Goal: Task Accomplishment & Management: Complete application form

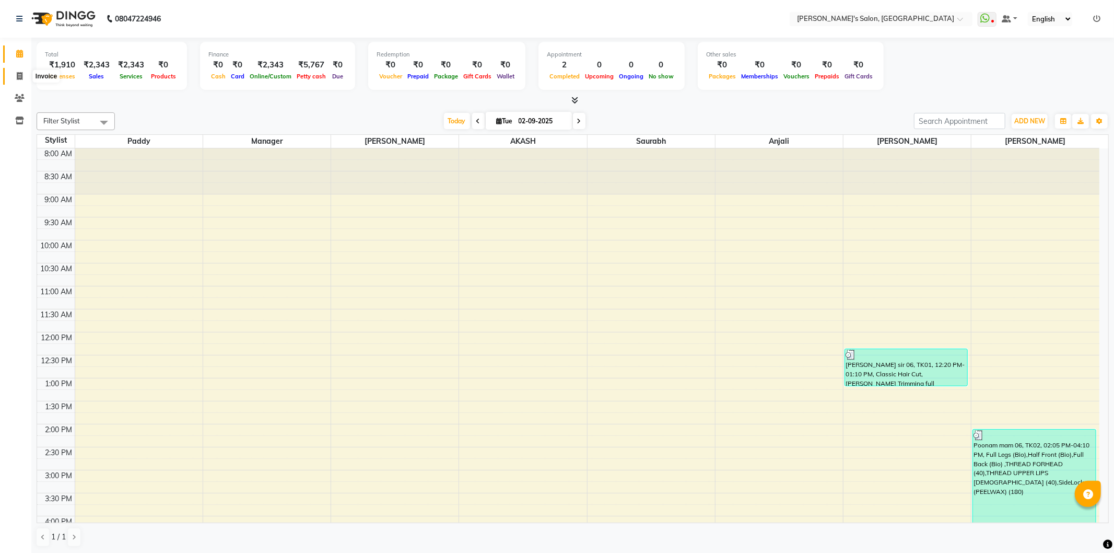
click at [18, 76] on icon at bounding box center [20, 76] width 6 height 8
select select "7366"
select select "service"
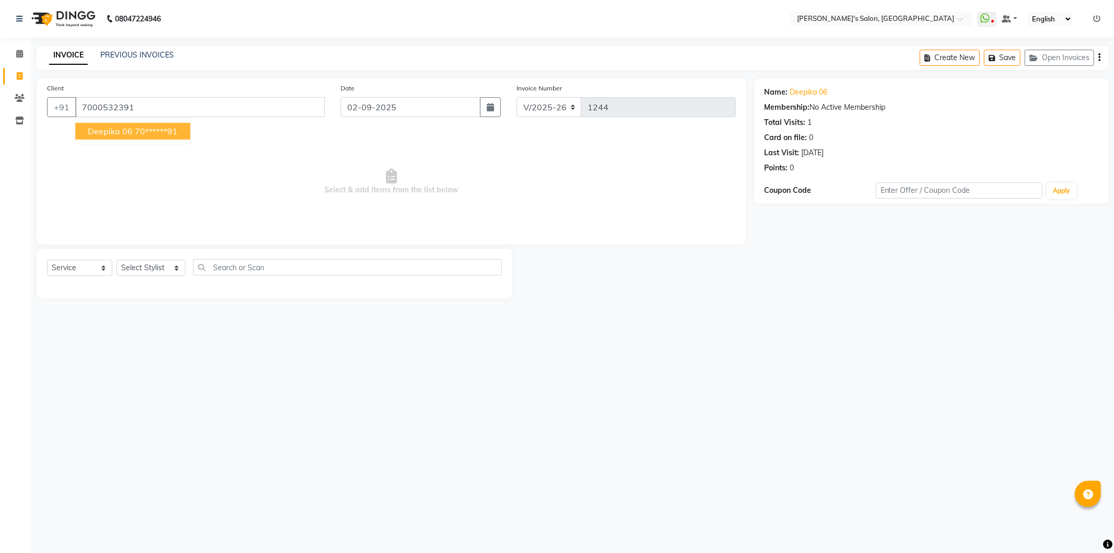
click at [123, 133] on span "deepika 06" at bounding box center [110, 131] width 45 height 10
type input "70******91"
click at [176, 268] on select "Select Stylist AKASH ANIL KONDHAMANGALE Anjali Manager [PERSON_NAME] [PERSON_NA…" at bounding box center [151, 268] width 69 height 16
select select "85546"
click at [117, 260] on select "Select Stylist AKASH ANIL KONDHAMANGALE Anjali Manager [PERSON_NAME] [PERSON_NA…" at bounding box center [151, 268] width 69 height 16
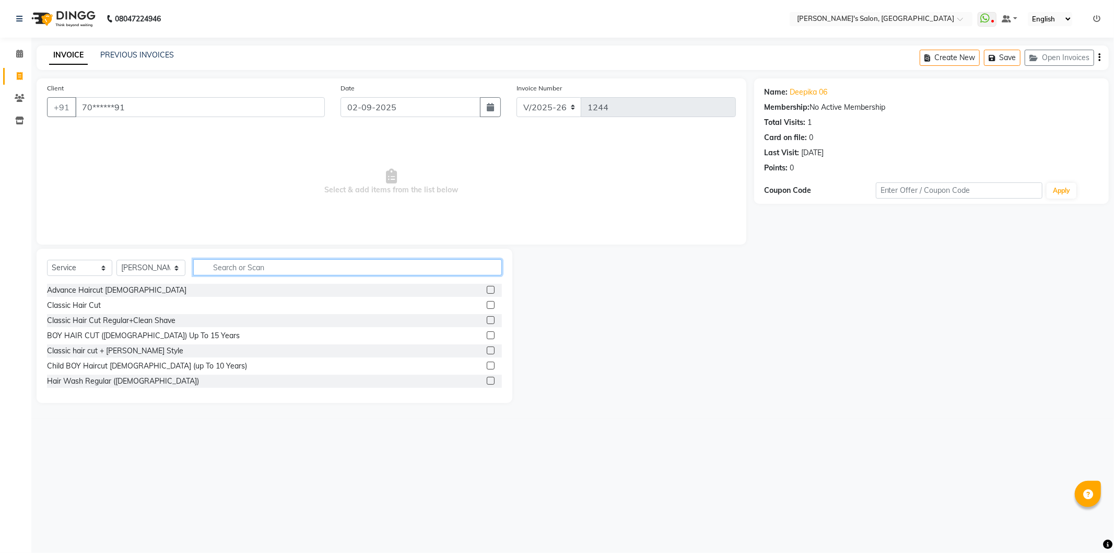
click at [235, 265] on input "text" at bounding box center [347, 267] width 309 height 16
type input "thre"
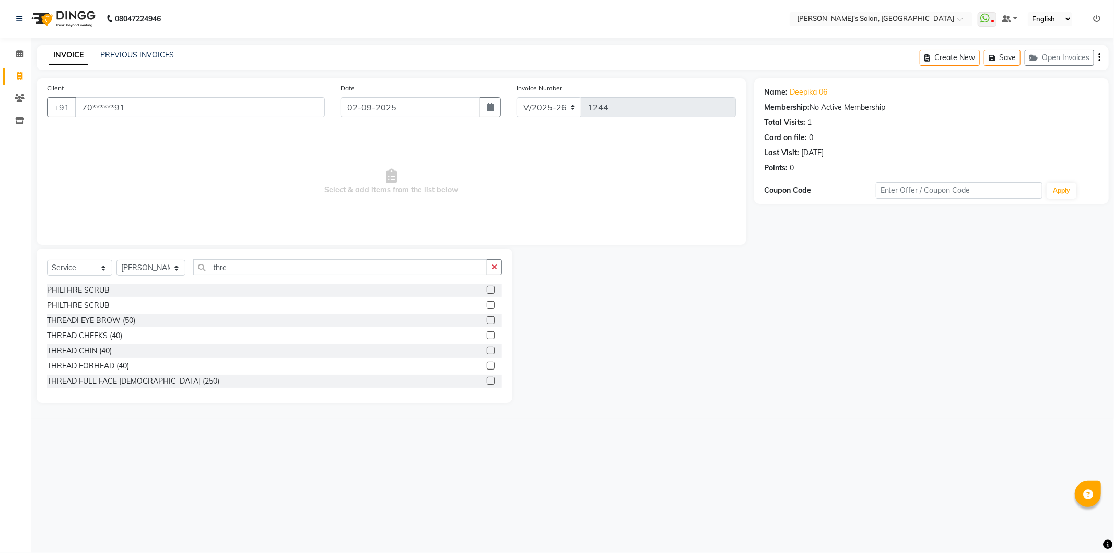
click at [487, 320] on label at bounding box center [491, 320] width 8 height 8
click at [487, 320] on input "checkbox" at bounding box center [490, 320] width 7 height 7
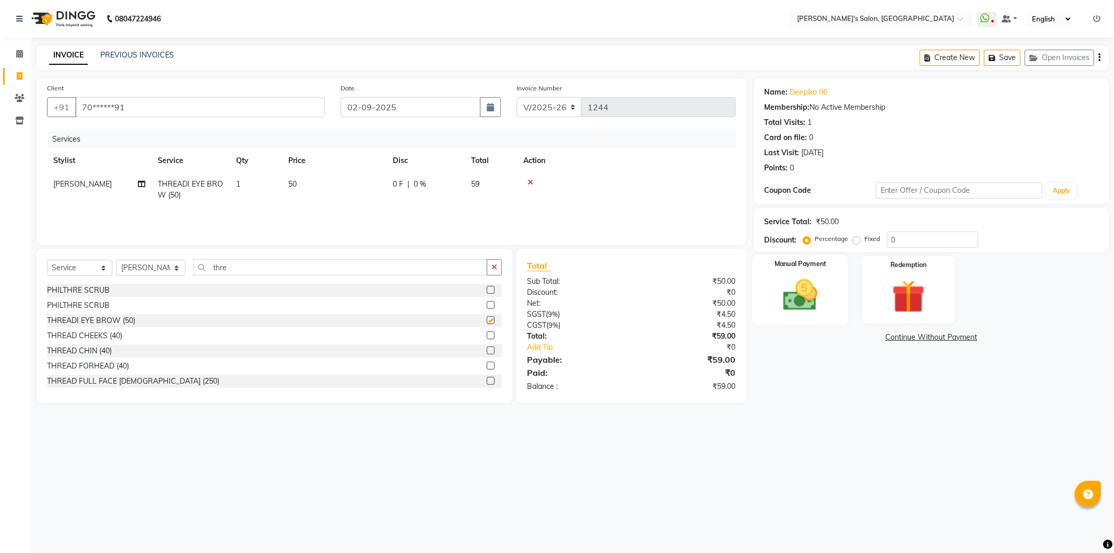
checkbox input "false"
click at [828, 316] on div "Manual Payment" at bounding box center [800, 289] width 96 height 70
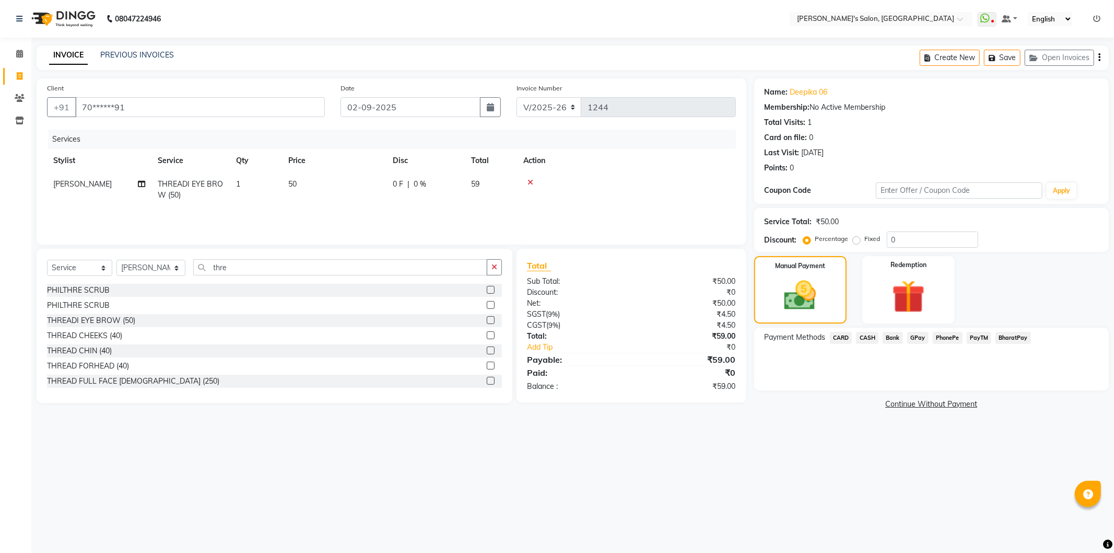
click at [975, 340] on span "PayTM" at bounding box center [979, 338] width 25 height 12
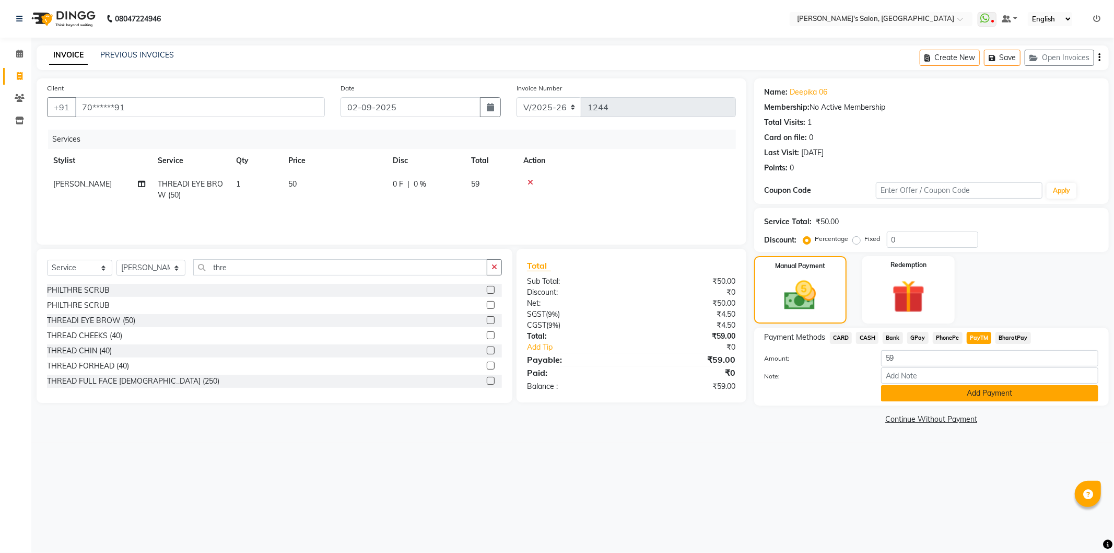
click at [1002, 387] on button "Add Payment" at bounding box center [989, 393] width 217 height 16
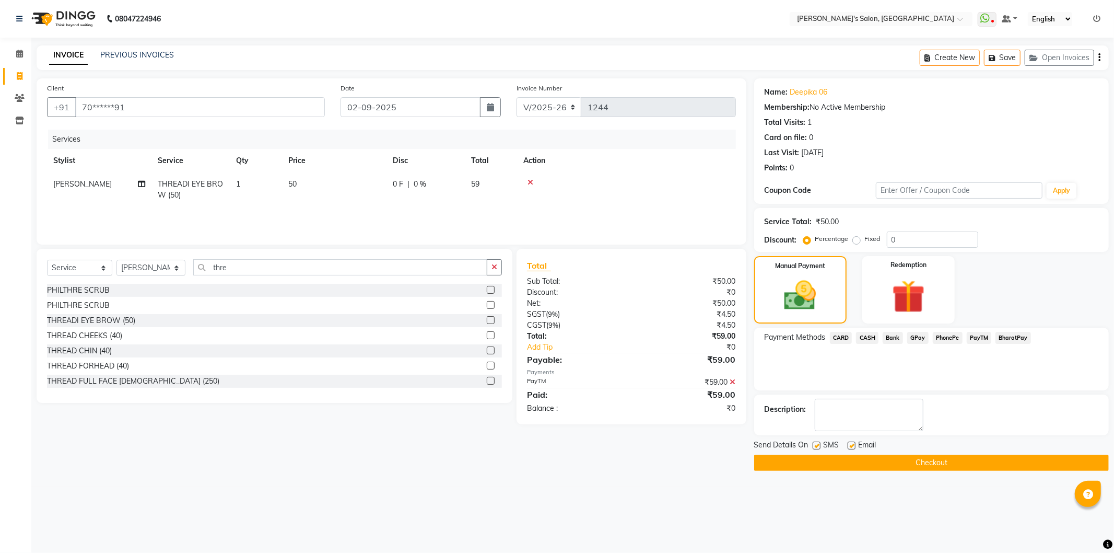
click at [986, 457] on button "Checkout" at bounding box center [931, 463] width 355 height 16
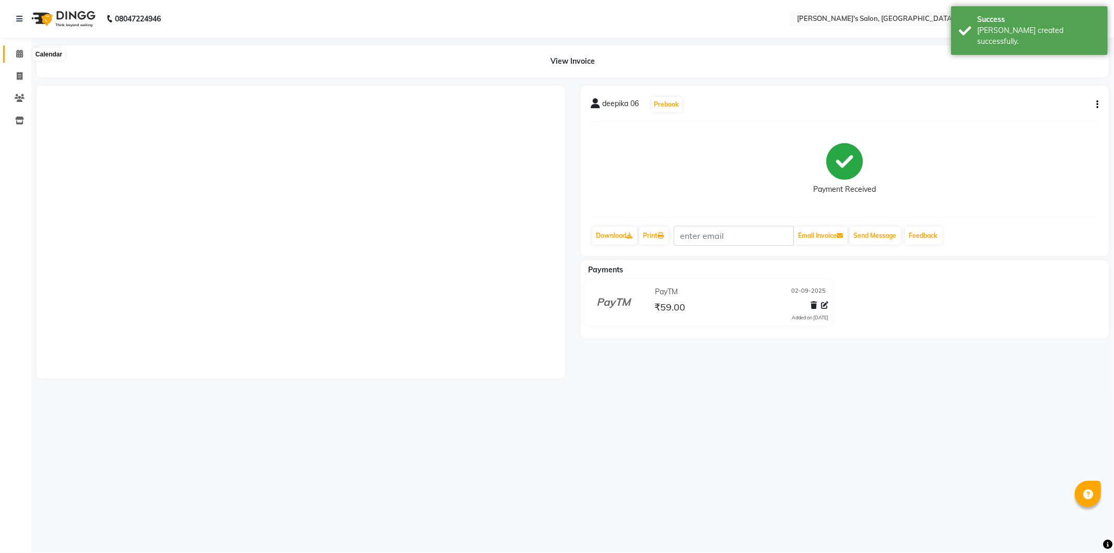
click at [18, 49] on span at bounding box center [19, 54] width 18 height 12
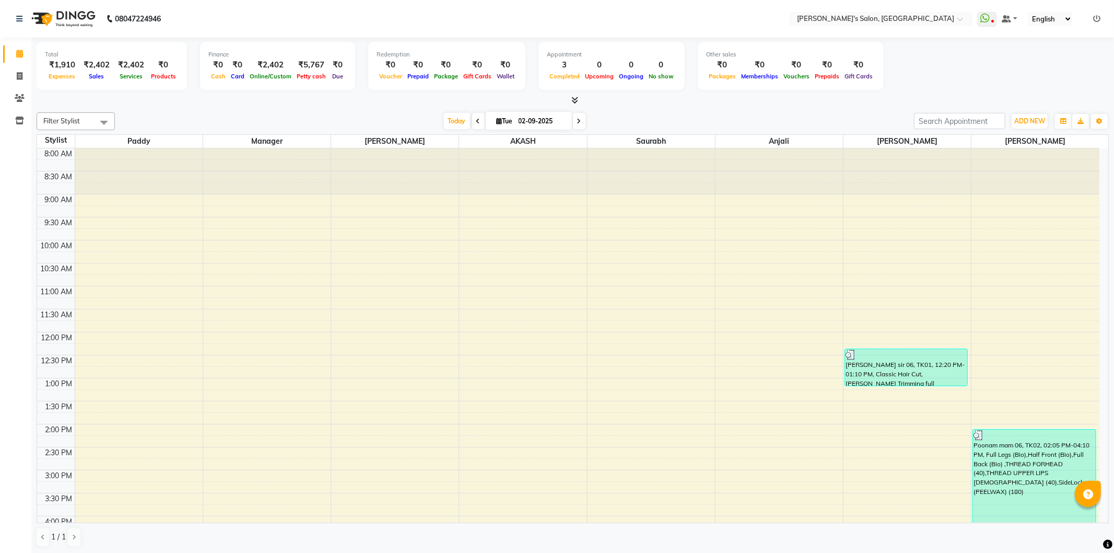
click at [1099, 16] on icon at bounding box center [1097, 18] width 7 height 7
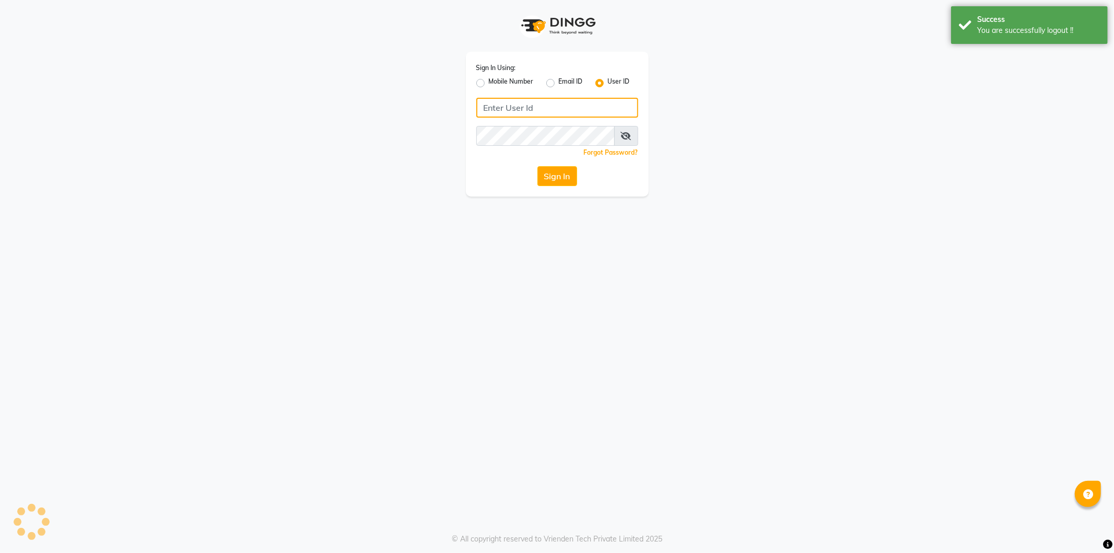
type input "8279543673"
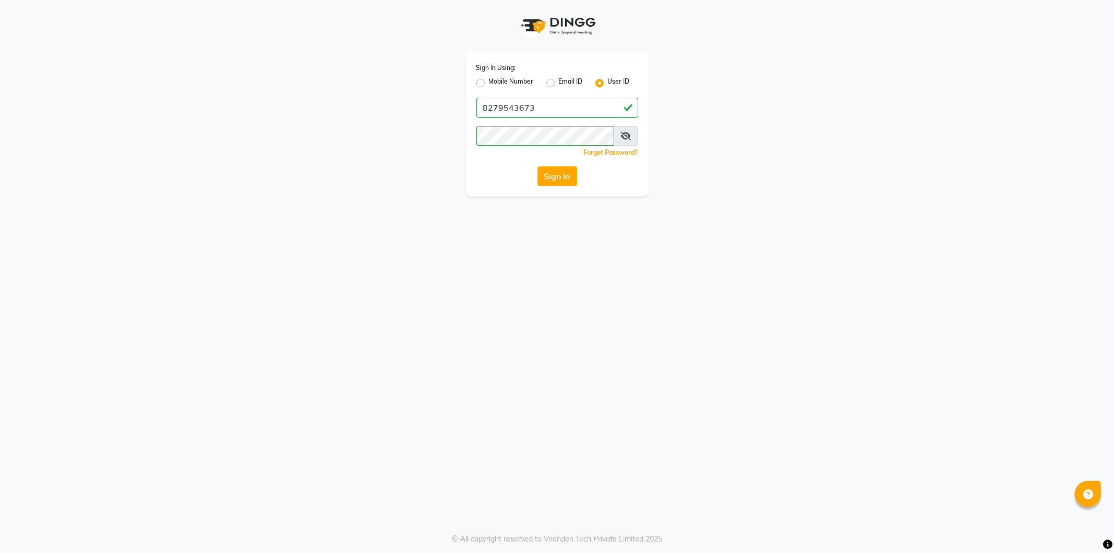
click at [489, 82] on label "Mobile Number" at bounding box center [511, 83] width 45 height 13
click at [489, 82] on input "Mobile Number" at bounding box center [492, 80] width 7 height 7
radio input "true"
radio input "false"
click at [535, 101] on input "Username" at bounding box center [574, 108] width 127 height 20
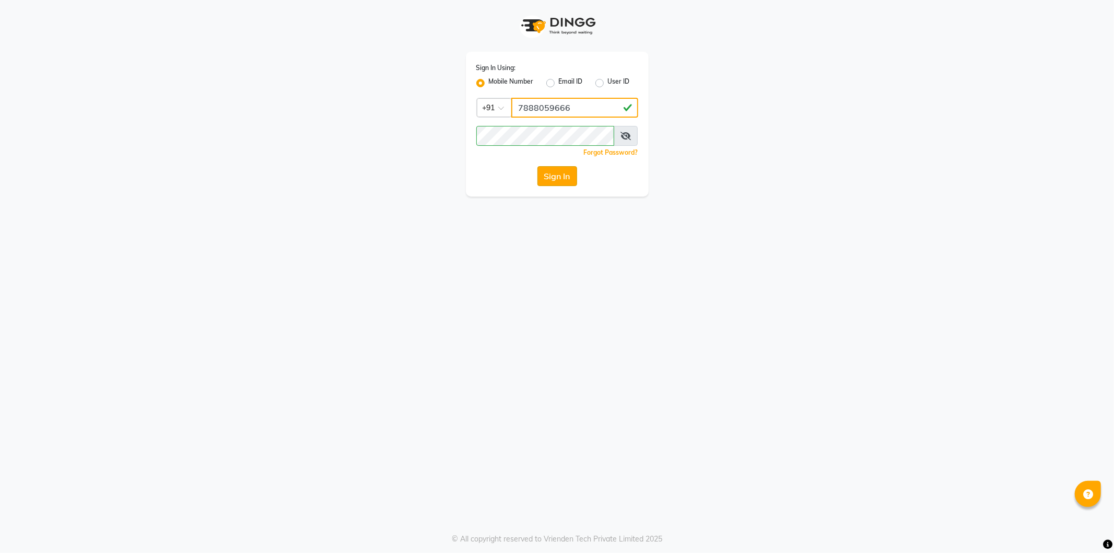
type input "7888059666"
click at [551, 175] on button "Sign In" at bounding box center [558, 176] width 40 height 20
